Goal: Task Accomplishment & Management: Complete application form

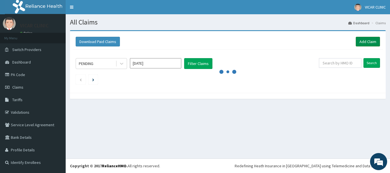
click at [365, 39] on link "Add Claim" at bounding box center [368, 42] width 24 height 10
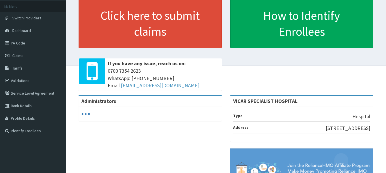
scroll to position [29, 0]
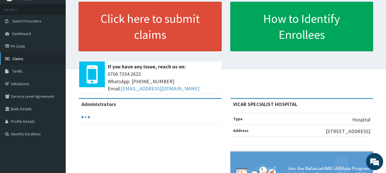
click at [31, 58] on link "Claims" at bounding box center [33, 59] width 66 height 13
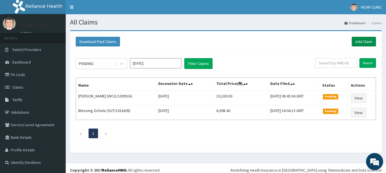
click at [362, 40] on link "Add Claim" at bounding box center [364, 42] width 24 height 10
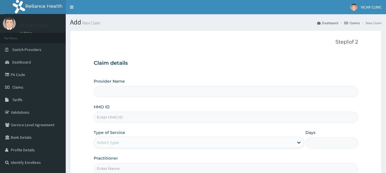
type input "VICAR SPECIALIST HOSPITAL"
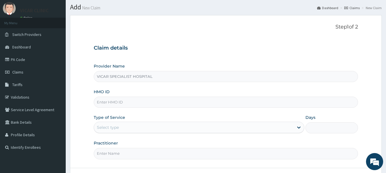
scroll to position [29, 0]
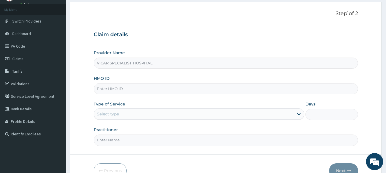
click at [126, 90] on input "HMO ID" at bounding box center [226, 88] width 265 height 11
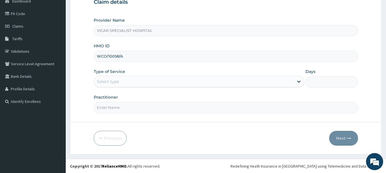
scroll to position [61, 0]
type input "WCO/10058/A"
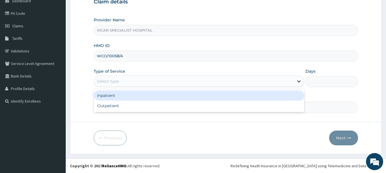
click at [299, 81] on icon at bounding box center [299, 82] width 6 height 6
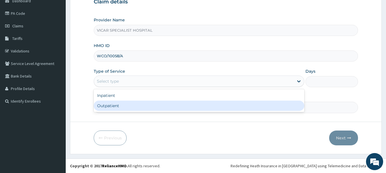
click at [120, 105] on div "Outpatient" at bounding box center [199, 106] width 211 height 10
type input "1"
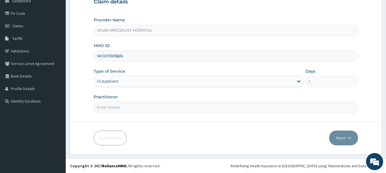
click at [208, 108] on input "Practitioner" at bounding box center [226, 107] width 265 height 11
type input "DR UCHE"
click at [342, 137] on button "Next" at bounding box center [343, 138] width 29 height 15
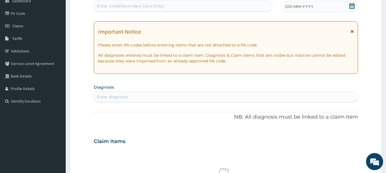
click at [132, 94] on div "Enter diagnosis" at bounding box center [226, 97] width 264 height 9
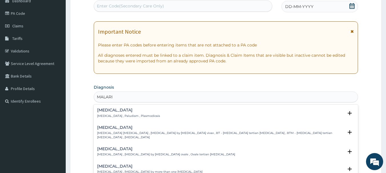
type input "MALARIA"
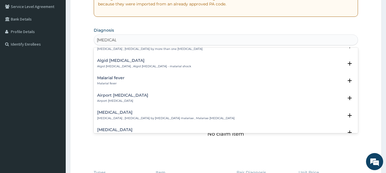
scroll to position [57, 0]
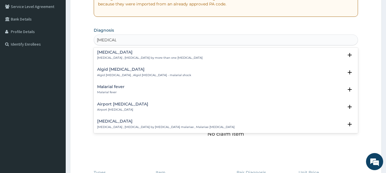
click at [121, 85] on h4 "Malarial fever" at bounding box center [110, 87] width 27 height 4
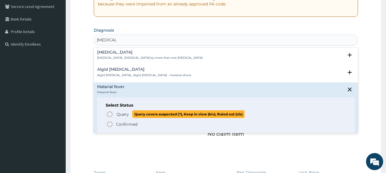
click at [109, 111] on icon "status option query" at bounding box center [109, 114] width 7 height 7
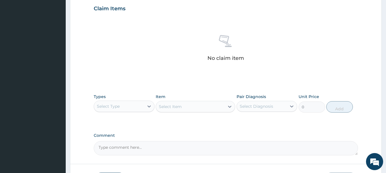
scroll to position [204, 0]
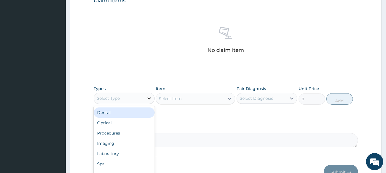
click at [149, 98] on icon at bounding box center [149, 99] width 6 height 6
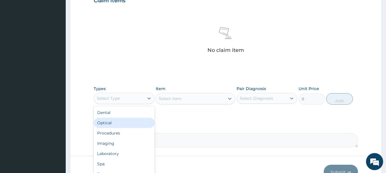
scroll to position [19, 0]
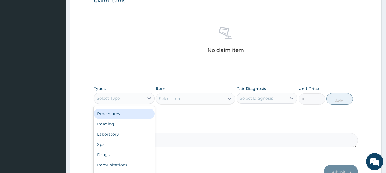
click at [112, 114] on div "Procedures" at bounding box center [124, 114] width 61 height 10
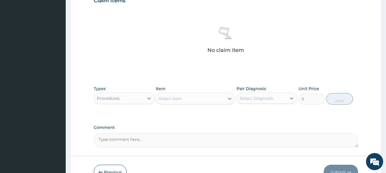
click at [185, 100] on div "Select Item" at bounding box center [190, 98] width 69 height 9
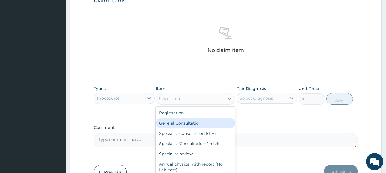
click at [194, 122] on div "General Consultation" at bounding box center [195, 123] width 79 height 10
type input "2000"
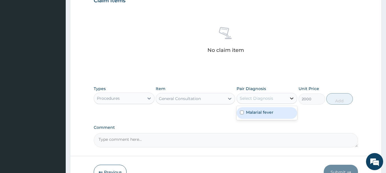
click at [291, 99] on icon at bounding box center [291, 99] width 3 height 2
click at [272, 114] on label "Malarial fever" at bounding box center [259, 113] width 27 height 6
checkbox input "true"
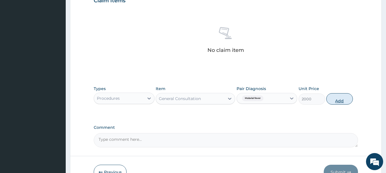
click at [342, 100] on button "Add" at bounding box center [339, 98] width 27 height 11
type input "0"
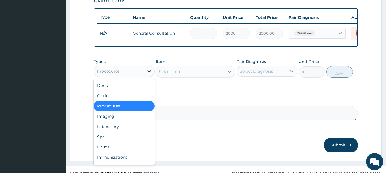
click at [149, 74] on icon at bounding box center [149, 72] width 6 height 6
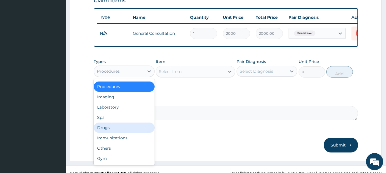
click at [110, 132] on div "Drugs" at bounding box center [124, 128] width 61 height 10
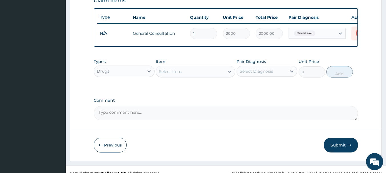
click at [177, 75] on div "Select Item" at bounding box center [170, 72] width 23 height 6
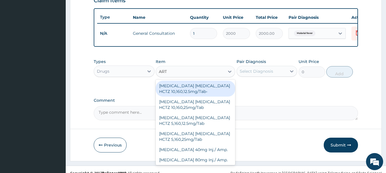
type input "ARTE"
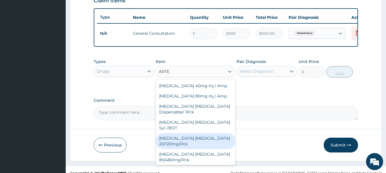
scroll to position [5, 0]
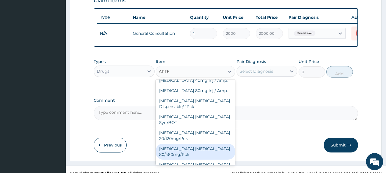
click at [186, 156] on div "Artemether Lumefantrine 80/480mg/Pck" at bounding box center [195, 152] width 79 height 16
type input "1500"
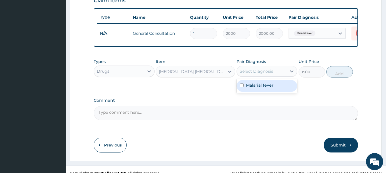
click at [254, 73] on div "Select Diagnosis" at bounding box center [256, 72] width 33 height 6
click at [241, 87] on input "checkbox" at bounding box center [242, 86] width 4 height 4
checkbox input "true"
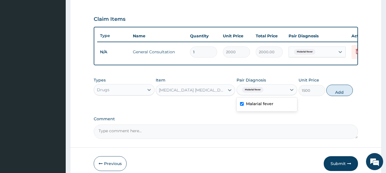
scroll to position [147, 0]
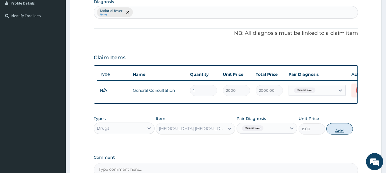
click at [339, 132] on button "Add" at bounding box center [339, 128] width 27 height 11
type input "0"
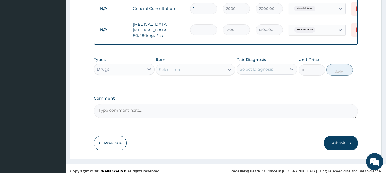
scroll to position [233, 0]
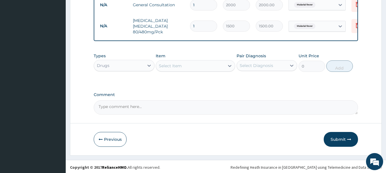
click at [172, 69] on div "Select Item" at bounding box center [170, 66] width 23 height 6
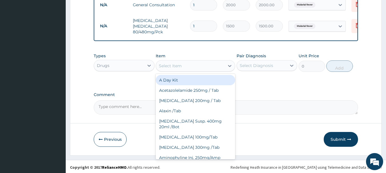
click at [167, 69] on div "Select Item" at bounding box center [170, 66] width 23 height 6
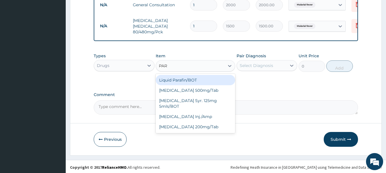
type input "PARA"
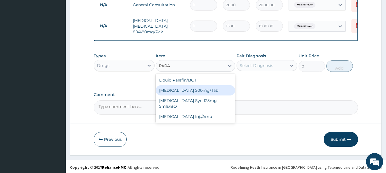
click at [185, 94] on div "Paracetamol 500mg/Tab" at bounding box center [195, 90] width 79 height 10
type input "9"
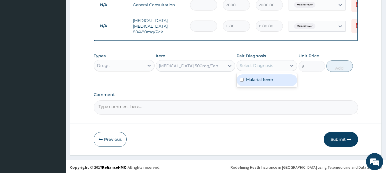
click at [264, 69] on div "Select Diagnosis" at bounding box center [256, 66] width 33 height 6
click at [265, 83] on label "Malarial fever" at bounding box center [259, 80] width 27 height 6
checkbox input "true"
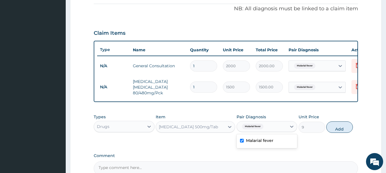
scroll to position [210, 0]
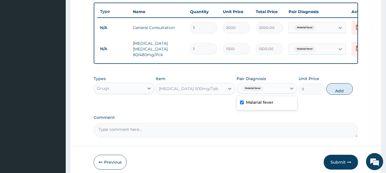
click at [341, 93] on button "Add" at bounding box center [339, 88] width 27 height 11
type input "0"
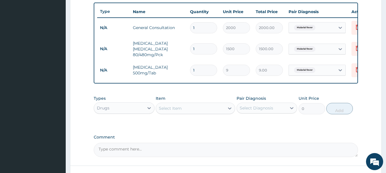
click at [196, 72] on input "1" at bounding box center [203, 70] width 27 height 11
type input "0.00"
type input "3"
type input "27.00"
type input "30"
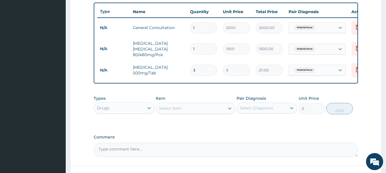
type input "270.00"
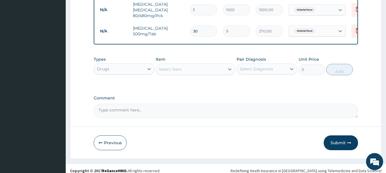
scroll to position [258, 0]
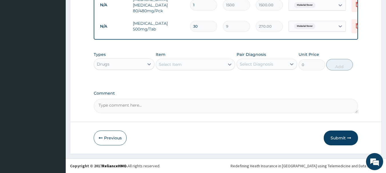
type input "30"
click at [178, 65] on div "Select Item" at bounding box center [170, 65] width 23 height 6
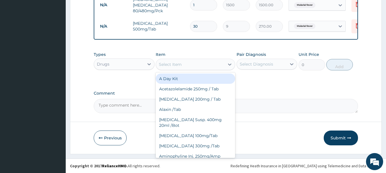
click at [178, 67] on div "Select Item" at bounding box center [170, 65] width 23 height 6
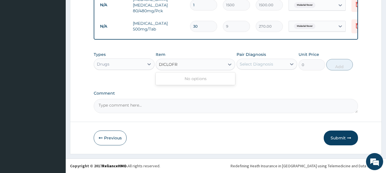
type input "DICLOF"
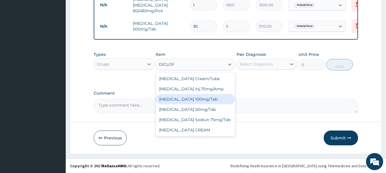
click at [202, 99] on div "Diclofenac Sodium 100mg/Tab" at bounding box center [195, 99] width 79 height 10
type input "90"
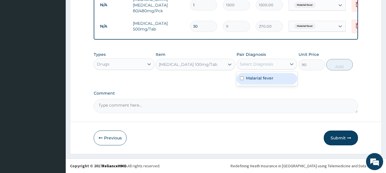
click at [257, 64] on div "Select Diagnosis" at bounding box center [256, 64] width 33 height 6
click at [241, 78] on input "checkbox" at bounding box center [242, 79] width 4 height 4
checkbox input "true"
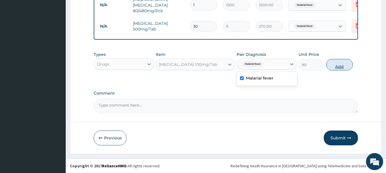
click at [341, 65] on button "Add" at bounding box center [339, 64] width 27 height 11
type input "0"
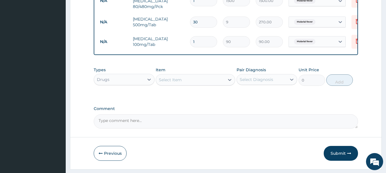
click at [198, 42] on input "1" at bounding box center [203, 41] width 27 height 11
type input "10"
type input "900.00"
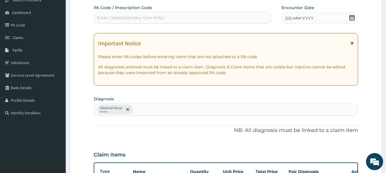
scroll to position [57, 0]
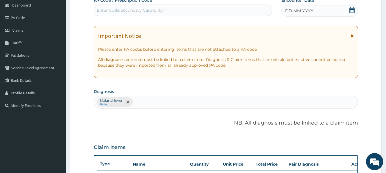
type input "10"
click at [158, 102] on div "Malarial fever Query" at bounding box center [226, 102] width 264 height 12
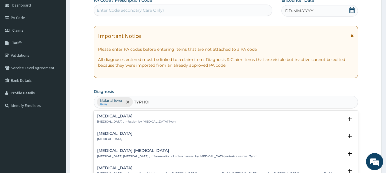
type input "TYPHOID"
click at [159, 122] on p "Typhoid fever , Infection by Salmonella Typhi" at bounding box center [136, 122] width 79 height 4
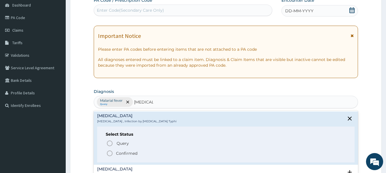
scroll to position [0, 0]
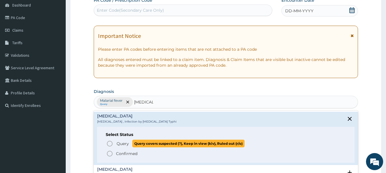
click at [110, 144] on icon "status option query" at bounding box center [109, 144] width 7 height 7
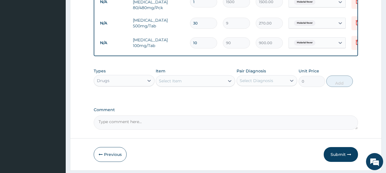
scroll to position [278, 0]
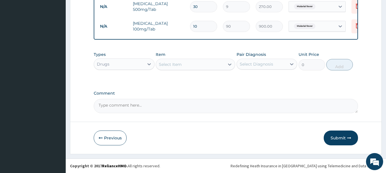
click at [162, 63] on div "Select Item" at bounding box center [170, 65] width 23 height 6
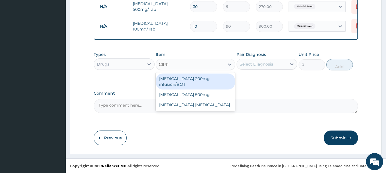
type input "CIPRO"
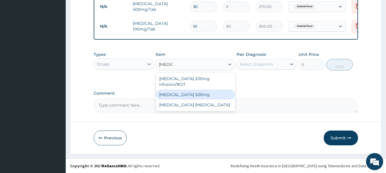
click at [184, 90] on div "Ciprofloxacin 500mg" at bounding box center [195, 95] width 79 height 10
type input "120"
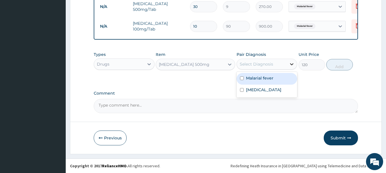
click at [290, 63] on icon at bounding box center [292, 64] width 6 height 6
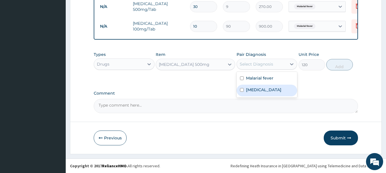
click at [266, 88] on label "Typhoid fever" at bounding box center [263, 90] width 35 height 6
checkbox input "true"
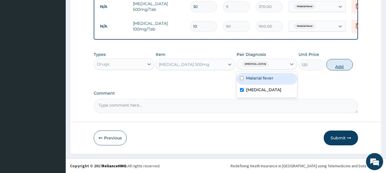
click at [337, 67] on button "Add" at bounding box center [339, 64] width 27 height 11
type input "0"
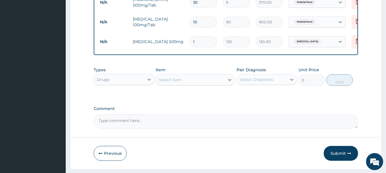
type input "10"
type input "1200.00"
type input "9"
type input "1080.00"
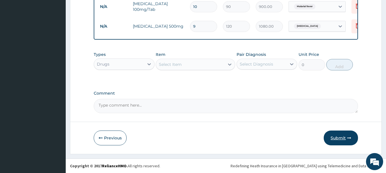
type input "9"
click at [345, 138] on button "Submit" at bounding box center [341, 138] width 34 height 15
click at [338, 137] on button "Submit" at bounding box center [341, 138] width 34 height 15
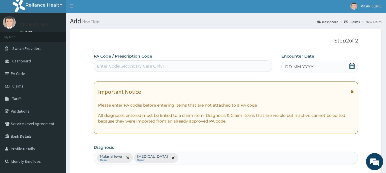
scroll to position [0, 0]
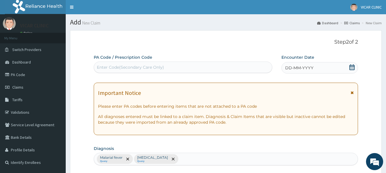
click at [350, 66] on icon at bounding box center [352, 68] width 5 height 6
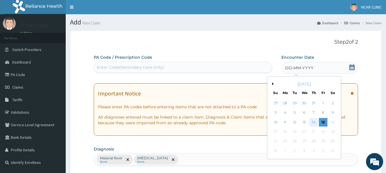
click at [313, 122] on div "14" at bounding box center [314, 122] width 9 height 9
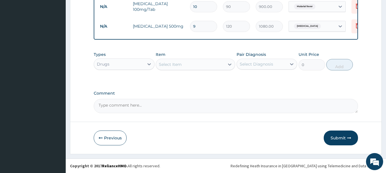
scroll to position [298, 0]
click at [339, 137] on button "Submit" at bounding box center [341, 138] width 34 height 15
